Goal: Check status: Check status

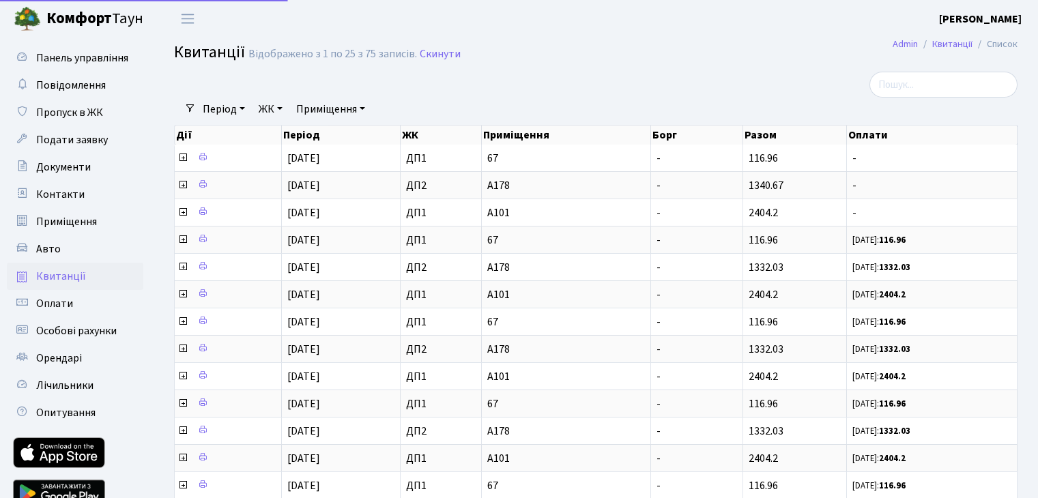
select select "25"
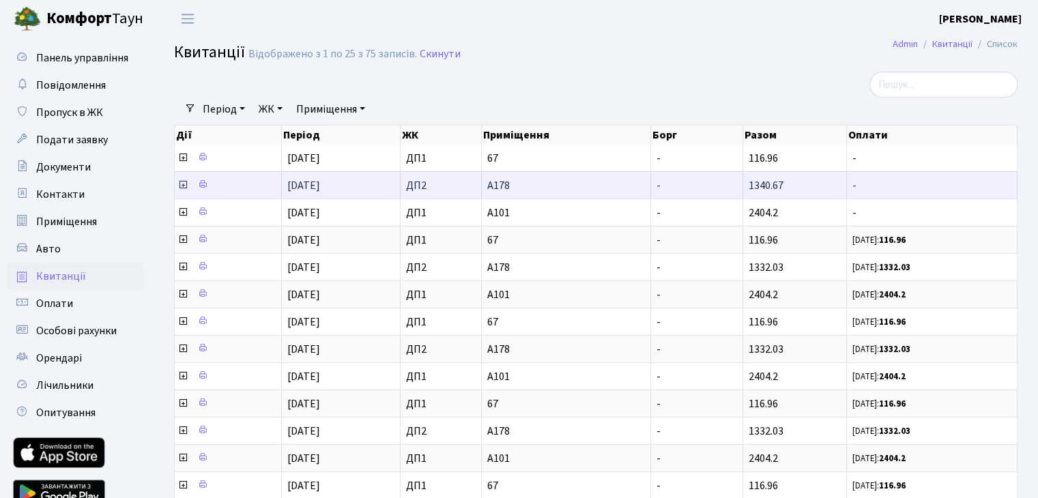
click at [183, 186] on icon at bounding box center [182, 184] width 11 height 11
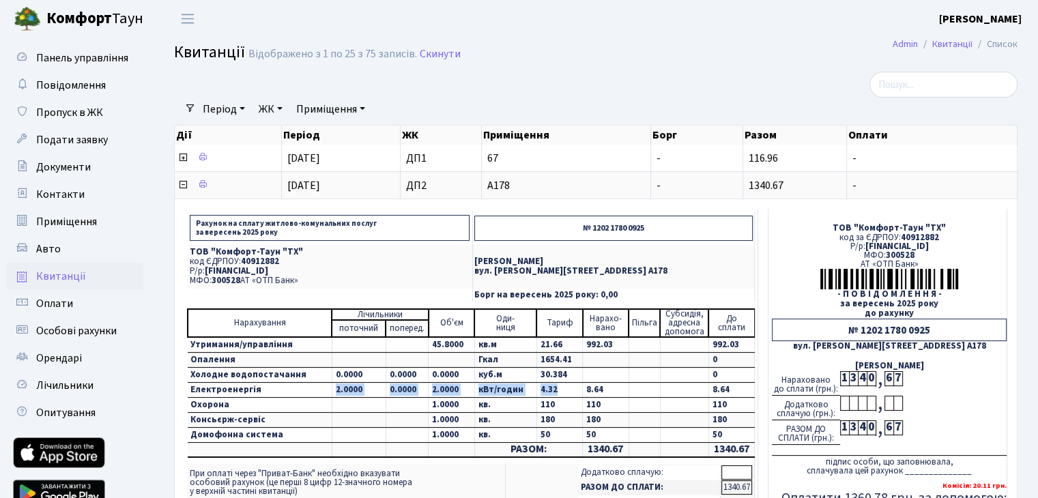
drag, startPoint x: 568, startPoint y: 390, endPoint x: 308, endPoint y: 394, distance: 259.9
click at [308, 394] on tr "Електроенергія 2.0000 0.0000 2.0000 кВт/годин 4.32 8.64 8.64" at bounding box center [471, 390] width 567 height 15
click at [561, 391] on td "4.32" at bounding box center [559, 390] width 46 height 15
drag, startPoint x: 566, startPoint y: 375, endPoint x: 489, endPoint y: 379, distance: 76.5
click at [489, 379] on tr "Холодне водопостачання 0.0000 0.0000 0.0000 куб.м 30.384 0" at bounding box center [471, 375] width 567 height 15
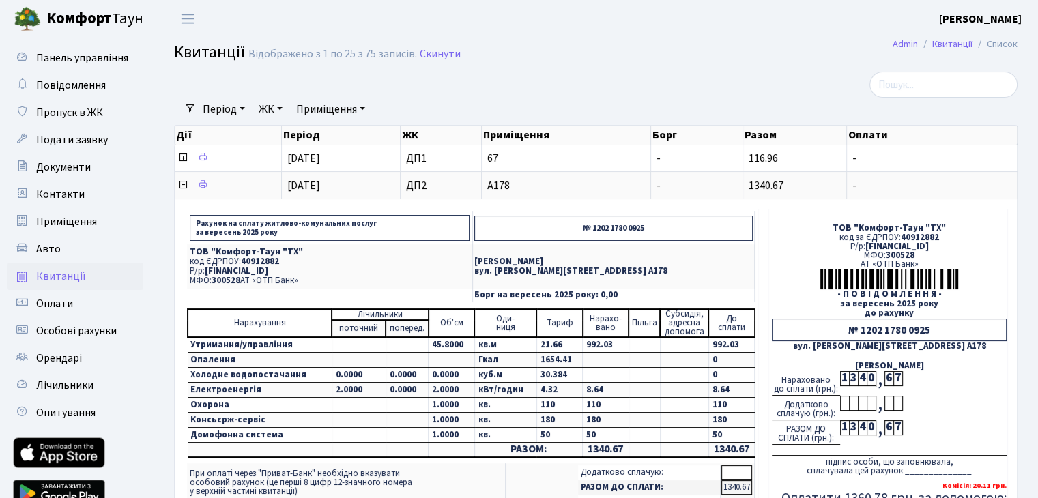
click at [560, 398] on td "110" at bounding box center [559, 405] width 46 height 15
drag, startPoint x: 470, startPoint y: 384, endPoint x: 496, endPoint y: 383, distance: 25.9
click at [496, 383] on td "кВт/годин" at bounding box center [505, 390] width 62 height 15
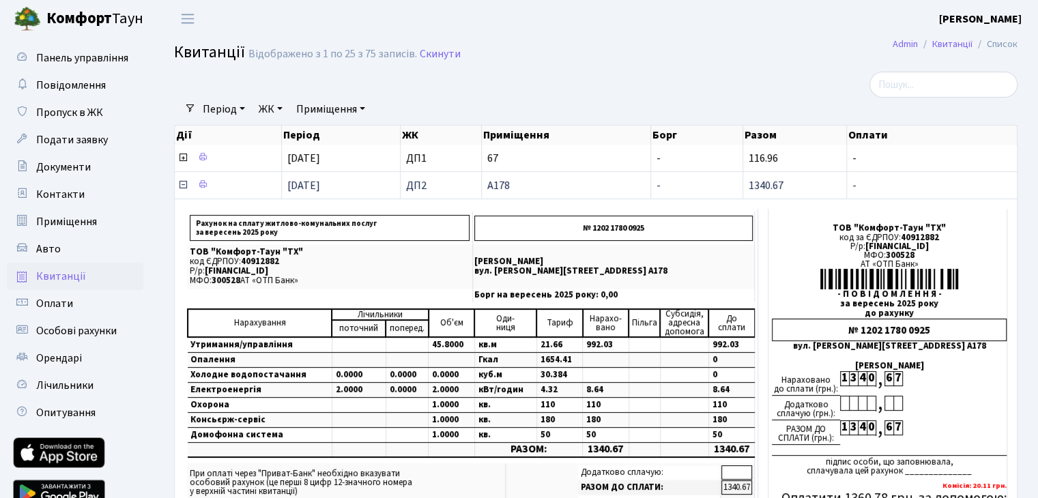
click at [183, 181] on icon at bounding box center [182, 184] width 11 height 11
